Goal: Task Accomplishment & Management: Use online tool/utility

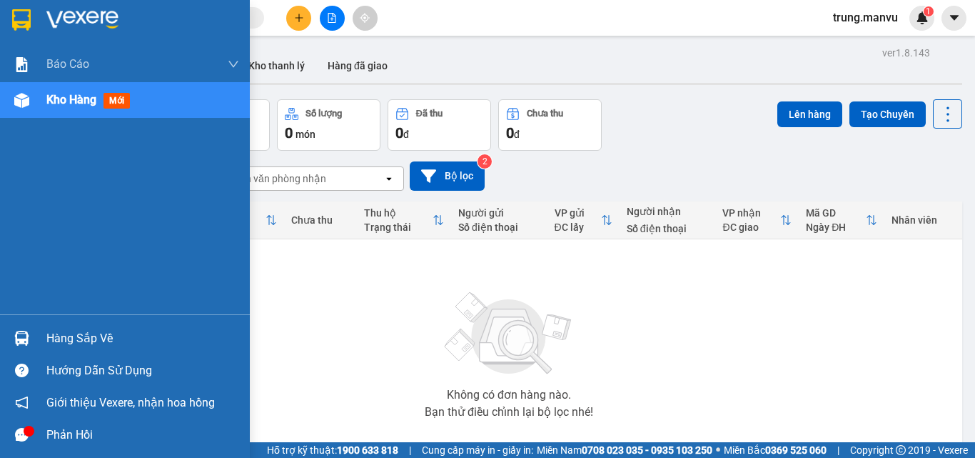
click at [29, 336] on div at bounding box center [21, 338] width 25 height 25
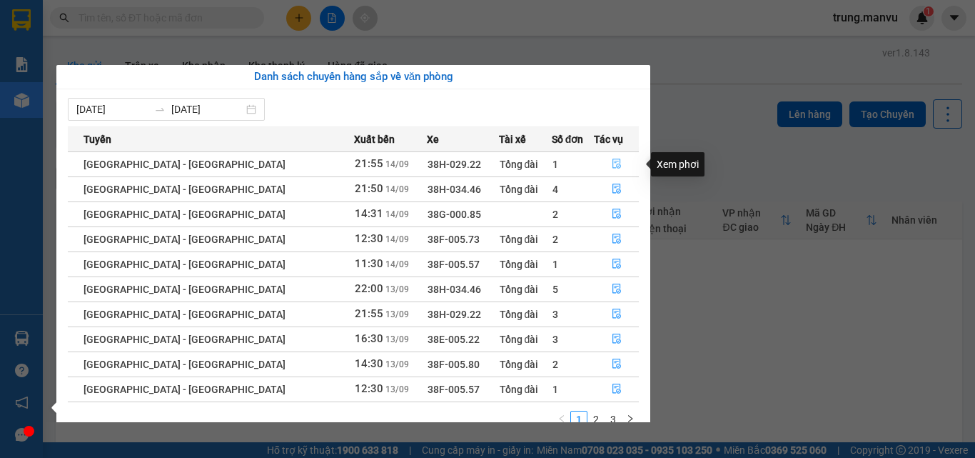
click at [616, 166] on button "button" at bounding box center [617, 164] width 44 height 23
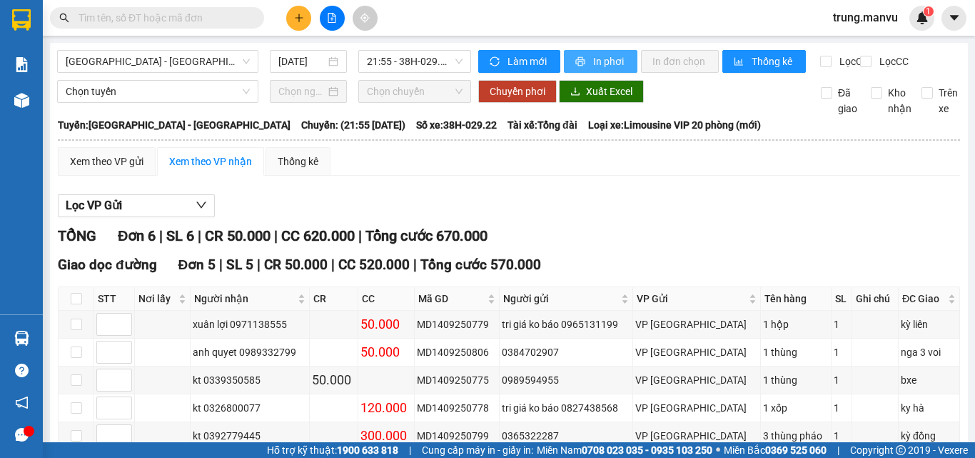
click at [598, 56] on span "In phơi" at bounding box center [609, 62] width 33 height 16
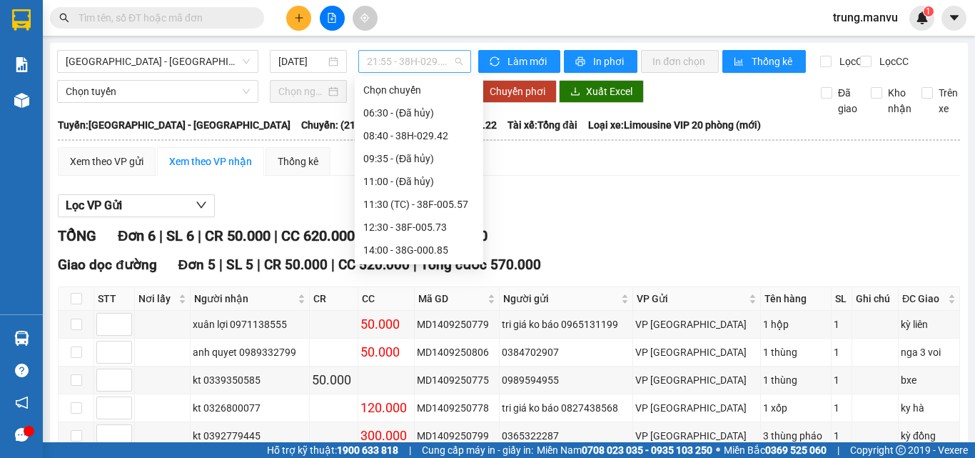
click at [447, 59] on span "21:55 - 38H-029.22" at bounding box center [415, 61] width 96 height 21
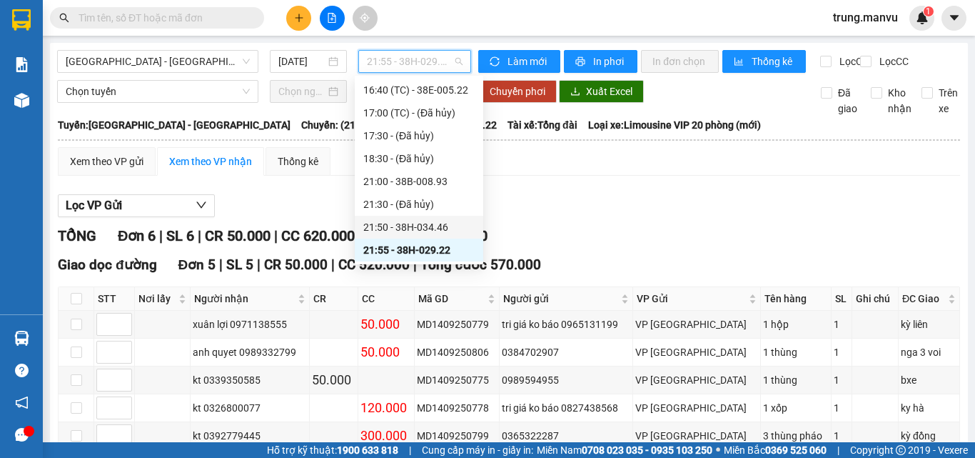
click at [426, 225] on div "21:50 - 38H-034.46" at bounding box center [418, 227] width 111 height 16
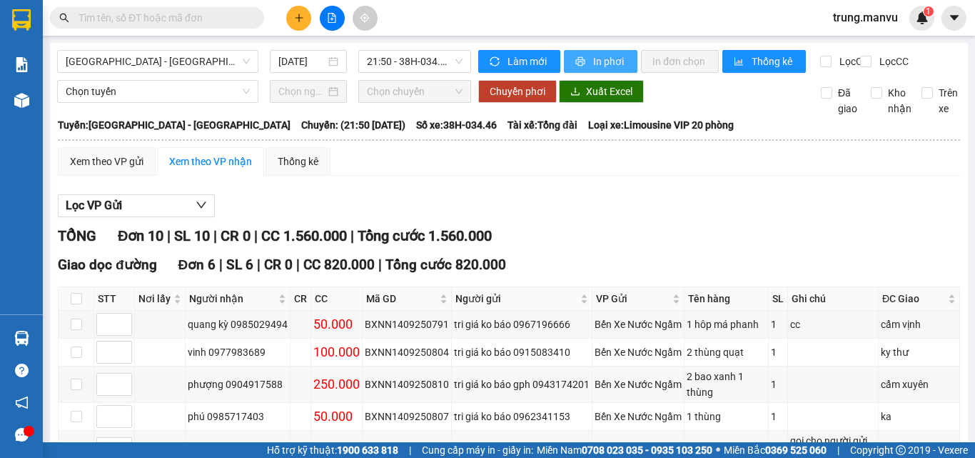
click at [616, 61] on span "In phơi" at bounding box center [609, 62] width 33 height 16
click at [451, 61] on span "21:50 - 38H-034.46" at bounding box center [415, 61] width 96 height 21
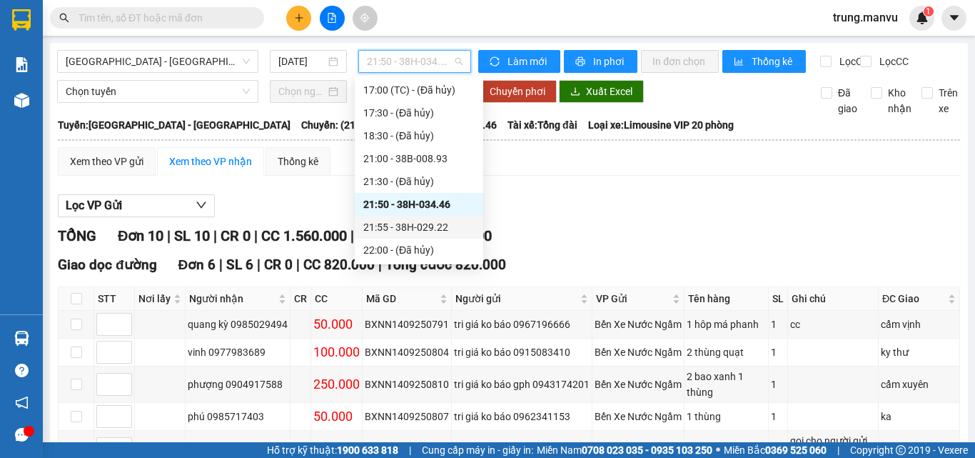
scroll to position [109, 0]
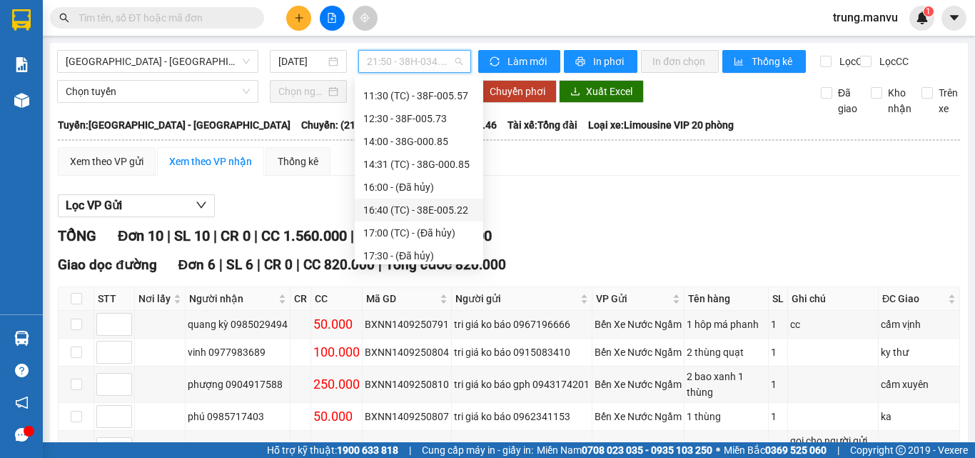
click at [433, 208] on div "16:40 (TC) - 38E-005.22" at bounding box center [418, 210] width 111 height 16
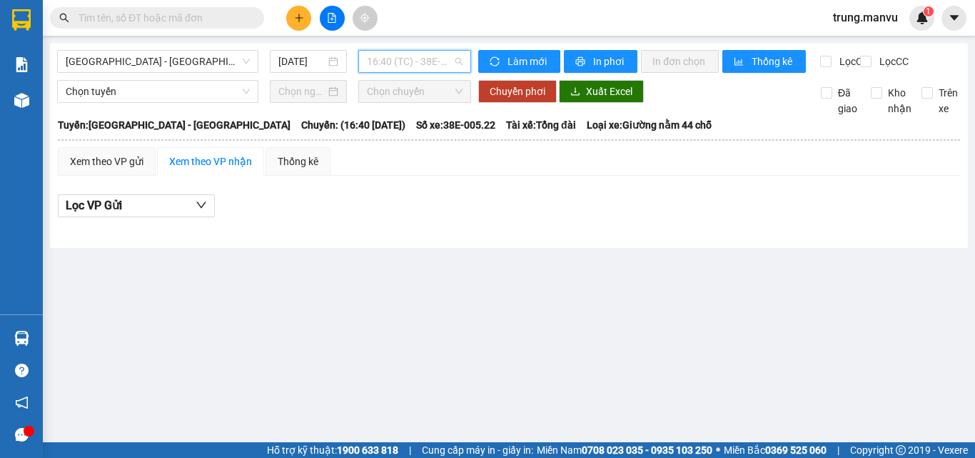
click at [455, 56] on span "16:40 (TC) - 38E-005.22" at bounding box center [415, 61] width 96 height 21
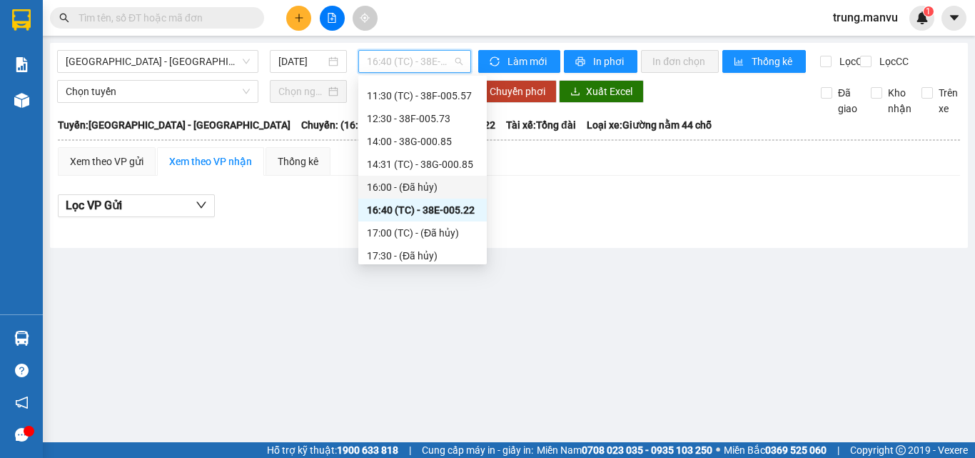
scroll to position [251, 0]
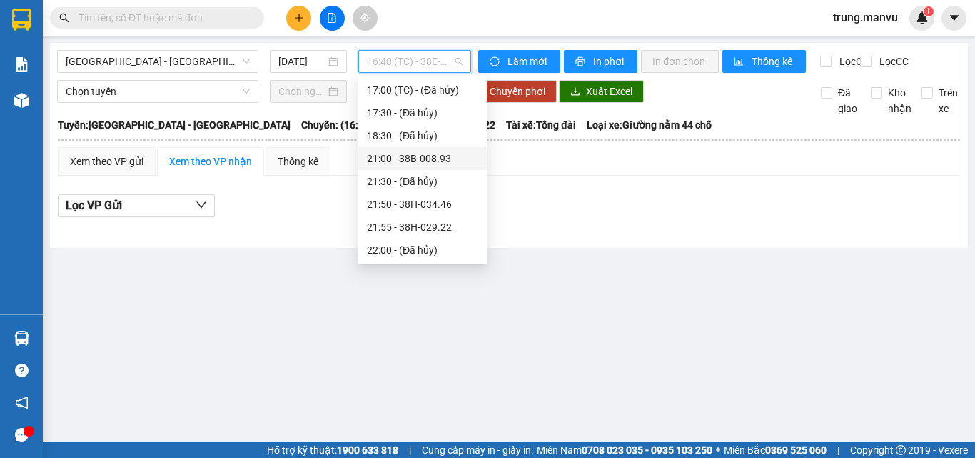
click at [425, 154] on div "21:00 - 38B-008.93" at bounding box center [422, 159] width 111 height 16
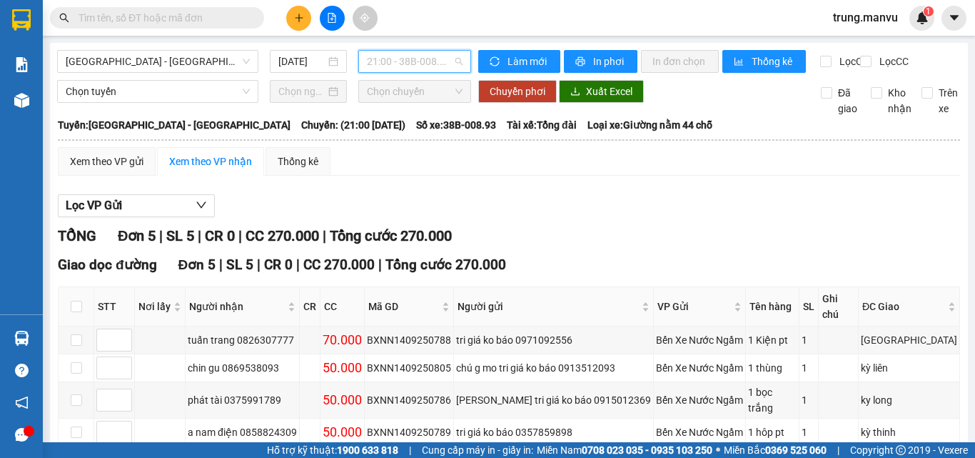
click at [441, 60] on span "21:00 - 38B-008.93" at bounding box center [415, 61] width 96 height 21
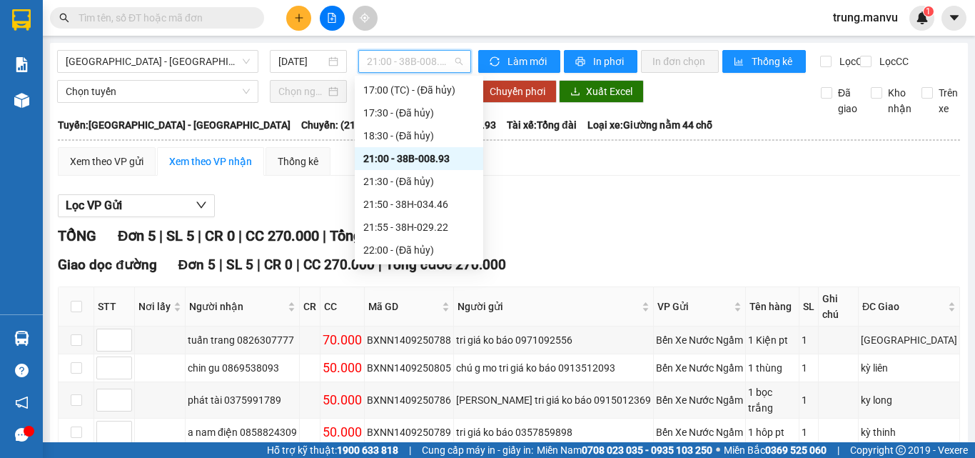
click at [537, 218] on div "Lọc VP Gửi" at bounding box center [509, 206] width 903 height 24
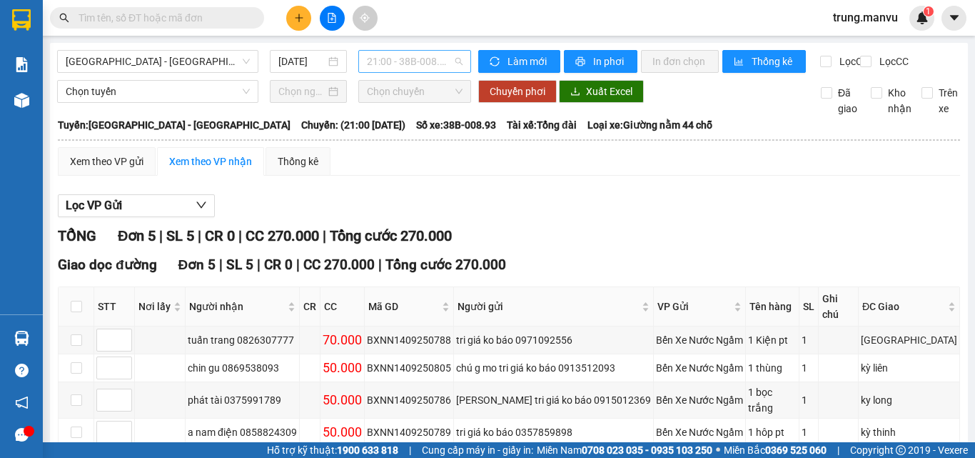
click at [411, 64] on span "21:00 - 38B-008.93" at bounding box center [415, 61] width 96 height 21
click at [438, 60] on span "21:00 - 38B-008.93" at bounding box center [415, 61] width 96 height 21
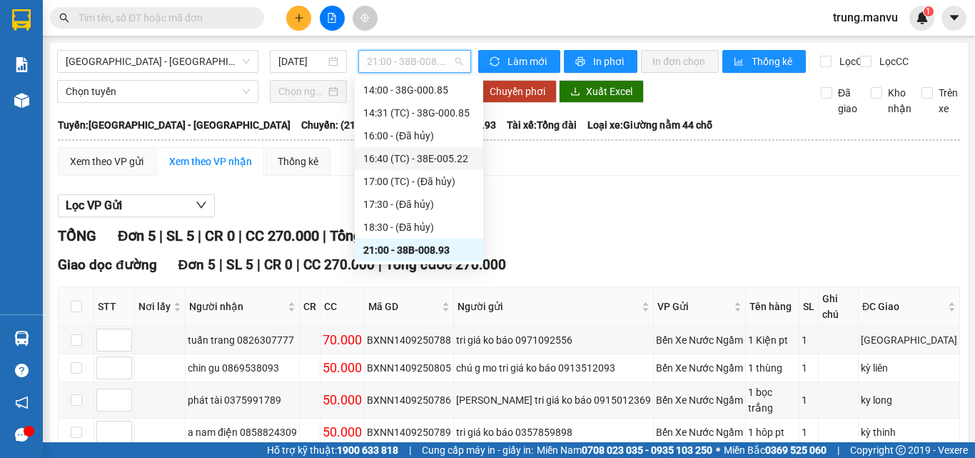
click at [416, 159] on div "16:40 (TC) - 38E-005.22" at bounding box center [418, 159] width 111 height 16
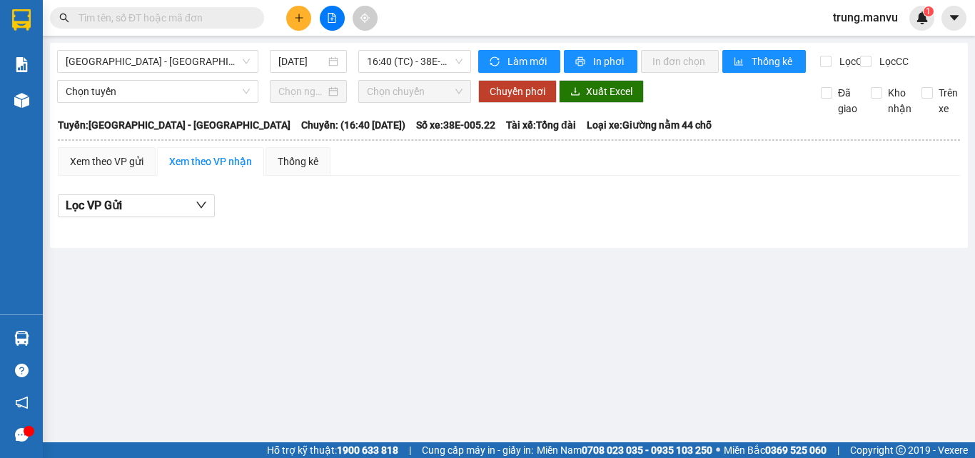
click at [113, 19] on input "text" at bounding box center [163, 18] width 169 height 16
